Goal: Task Accomplishment & Management: Use online tool/utility

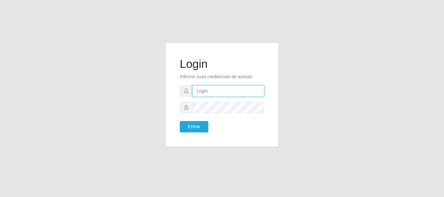
click at [214, 91] on input "text" at bounding box center [228, 90] width 72 height 11
click at [213, 136] on div "Login Informe suas credenciais de acesso Entrar" at bounding box center [221, 95] width 97 height 88
click at [219, 89] on input "text" at bounding box center [228, 90] width 72 height 11
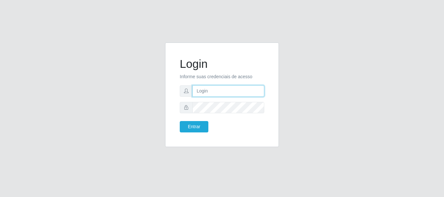
click at [219, 89] on input "text" at bounding box center [228, 90] width 72 height 11
drag, startPoint x: 188, startPoint y: 86, endPoint x: 201, endPoint y: 94, distance: 14.6
click at [201, 94] on div at bounding box center [222, 90] width 84 height 11
click at [203, 92] on input "text" at bounding box center [228, 90] width 72 height 11
type input "8"
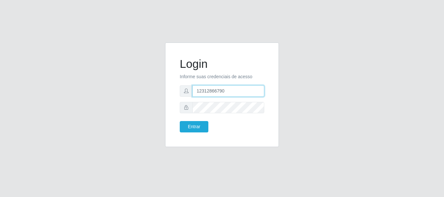
type input "12312866790"
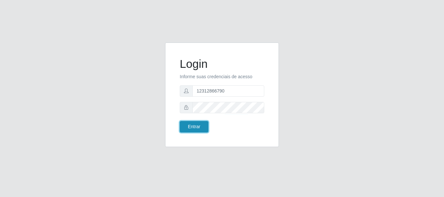
click at [194, 122] on button "Entrar" at bounding box center [194, 126] width 29 height 11
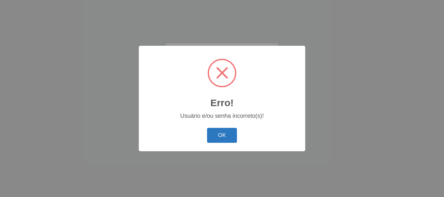
click at [210, 131] on button "OK" at bounding box center [222, 135] width 30 height 15
